Goal: Check status: Check status

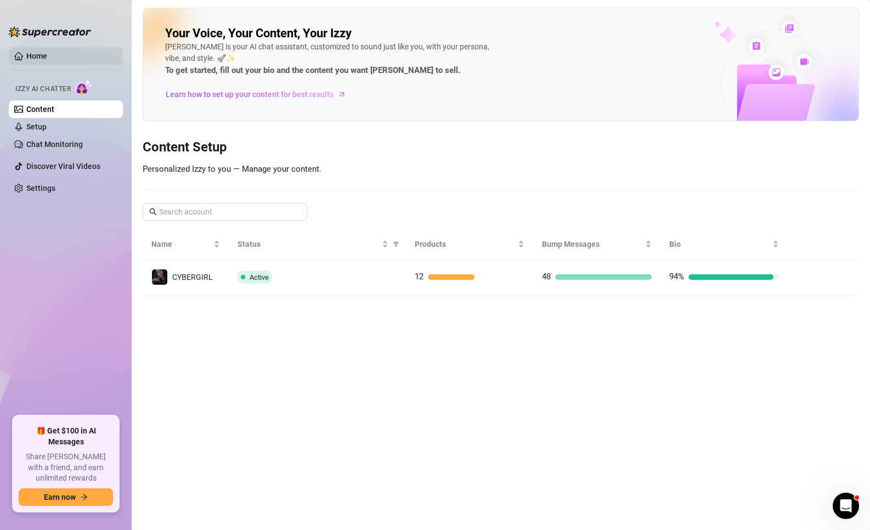
click at [39, 59] on link "Home" at bounding box center [36, 56] width 21 height 9
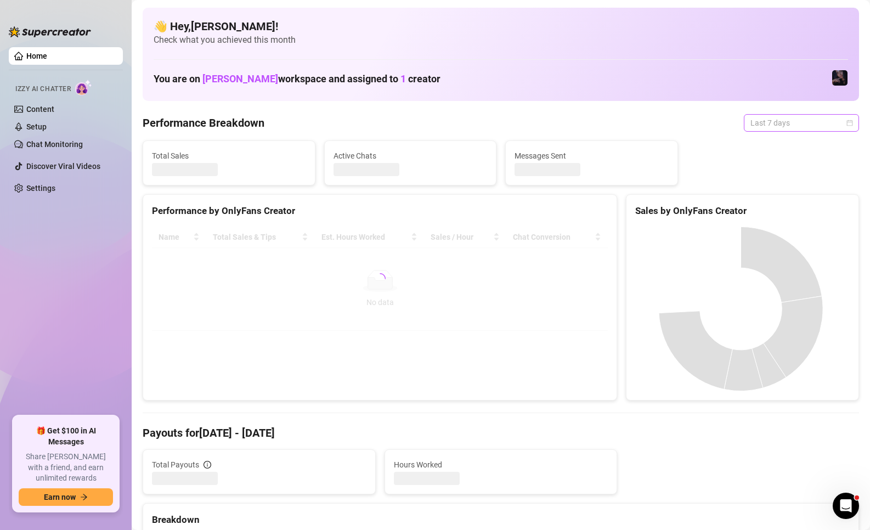
click at [800, 123] on span "Last 7 days" at bounding box center [801, 123] width 102 height 16
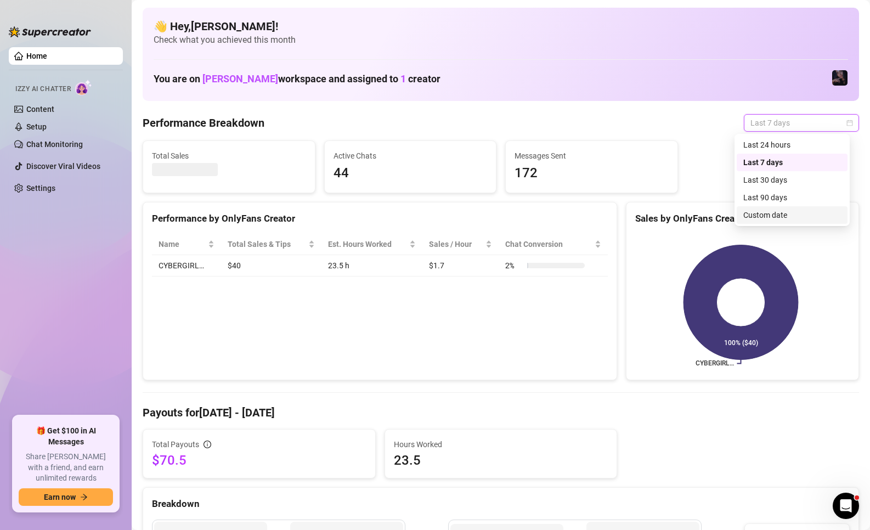
click at [766, 217] on div "Custom date" at bounding box center [792, 215] width 98 height 12
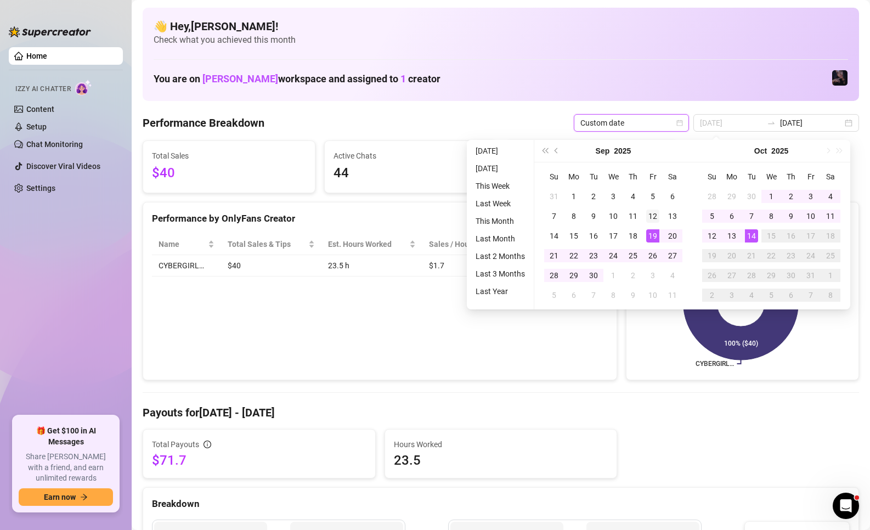
type input "[DATE]"
click at [649, 221] on div "12" at bounding box center [652, 216] width 13 height 13
type input "[DATE]"
click at [749, 236] on div "14" at bounding box center [751, 235] width 13 height 13
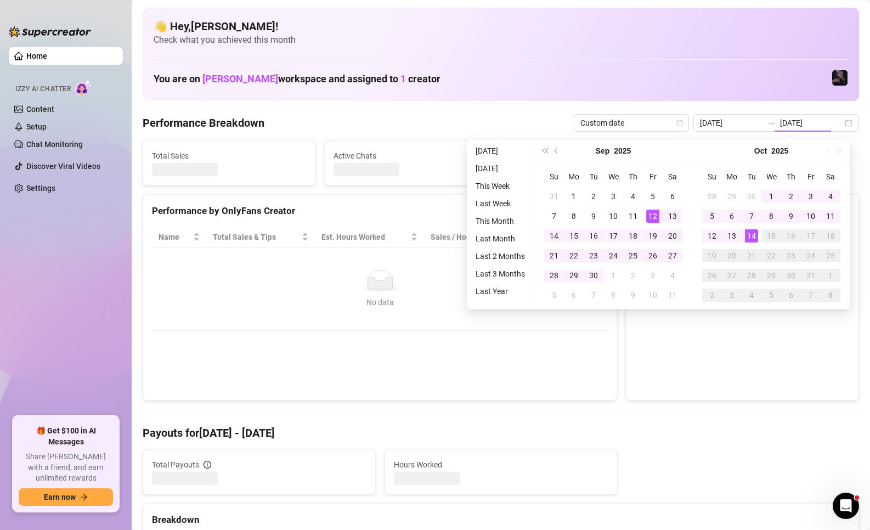
type input "[DATE]"
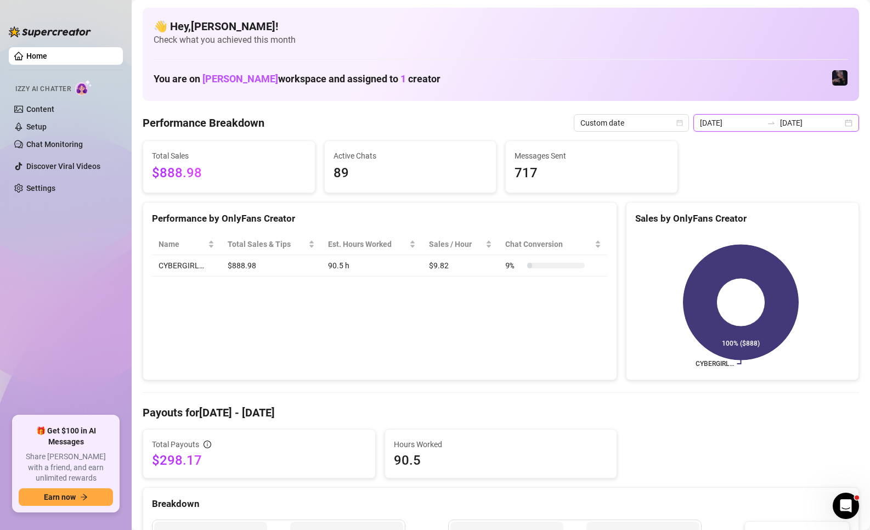
click at [806, 127] on input "[DATE]" at bounding box center [811, 123] width 63 height 12
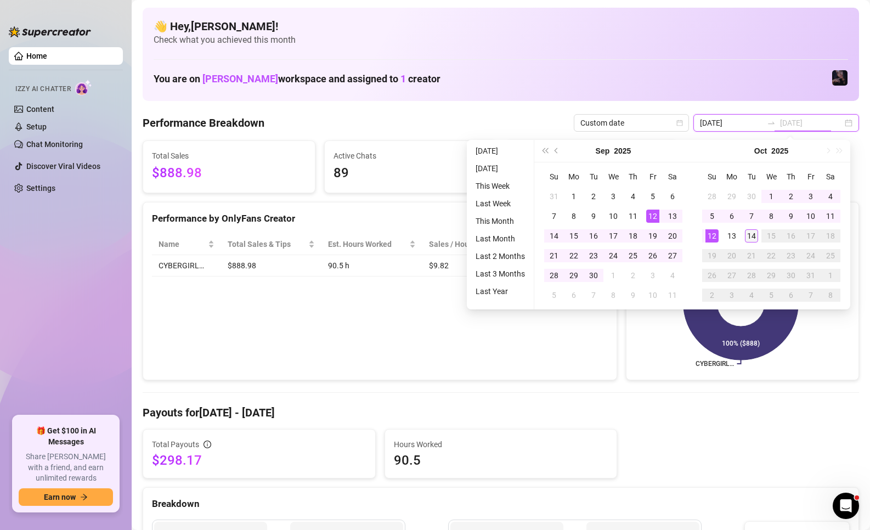
type input "[DATE]"
click at [751, 236] on div "14" at bounding box center [751, 235] width 13 height 13
click at [651, 216] on div "12" at bounding box center [652, 216] width 13 height 13
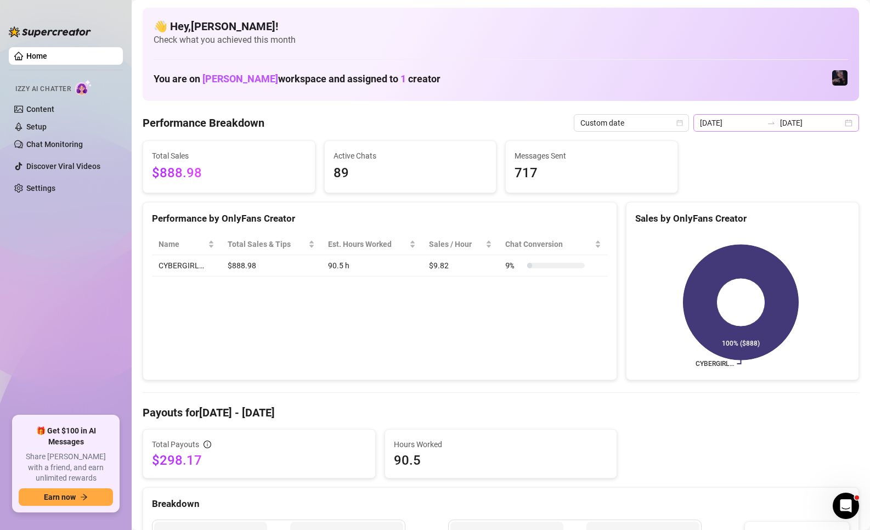
click at [772, 121] on icon "swap-right" at bounding box center [771, 122] width 9 height 9
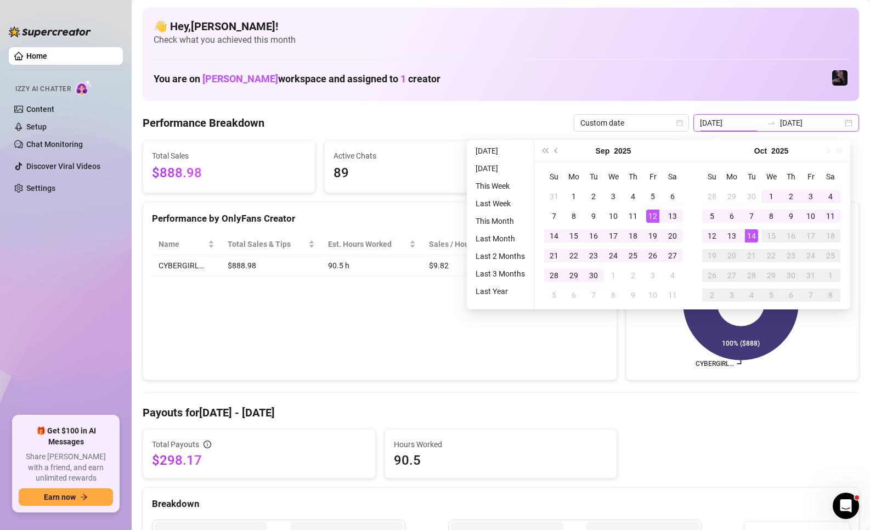
type input "[DATE]"
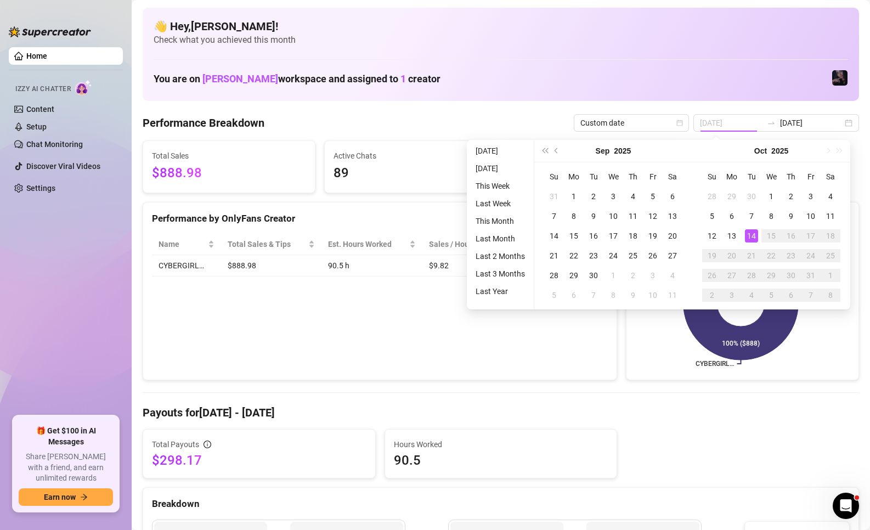
click at [755, 239] on div "14" at bounding box center [751, 235] width 13 height 13
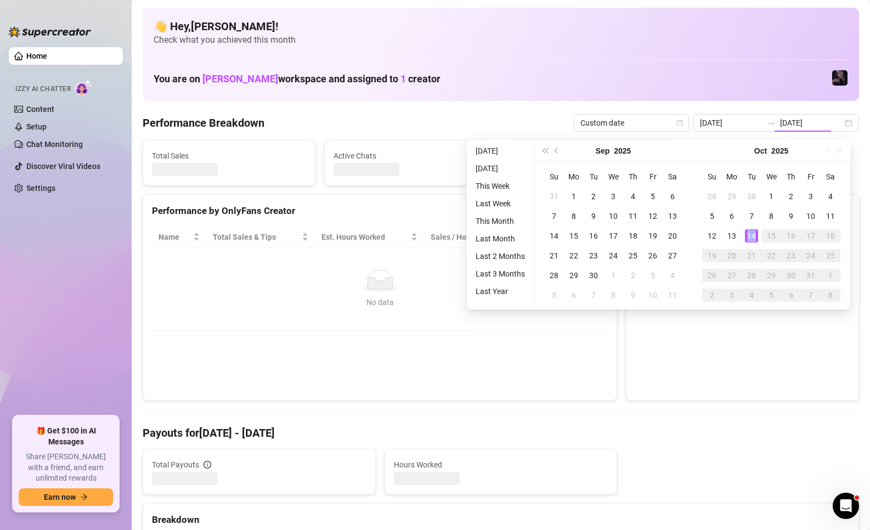
type input "[DATE]"
